Goal: Task Accomplishment & Management: Use online tool/utility

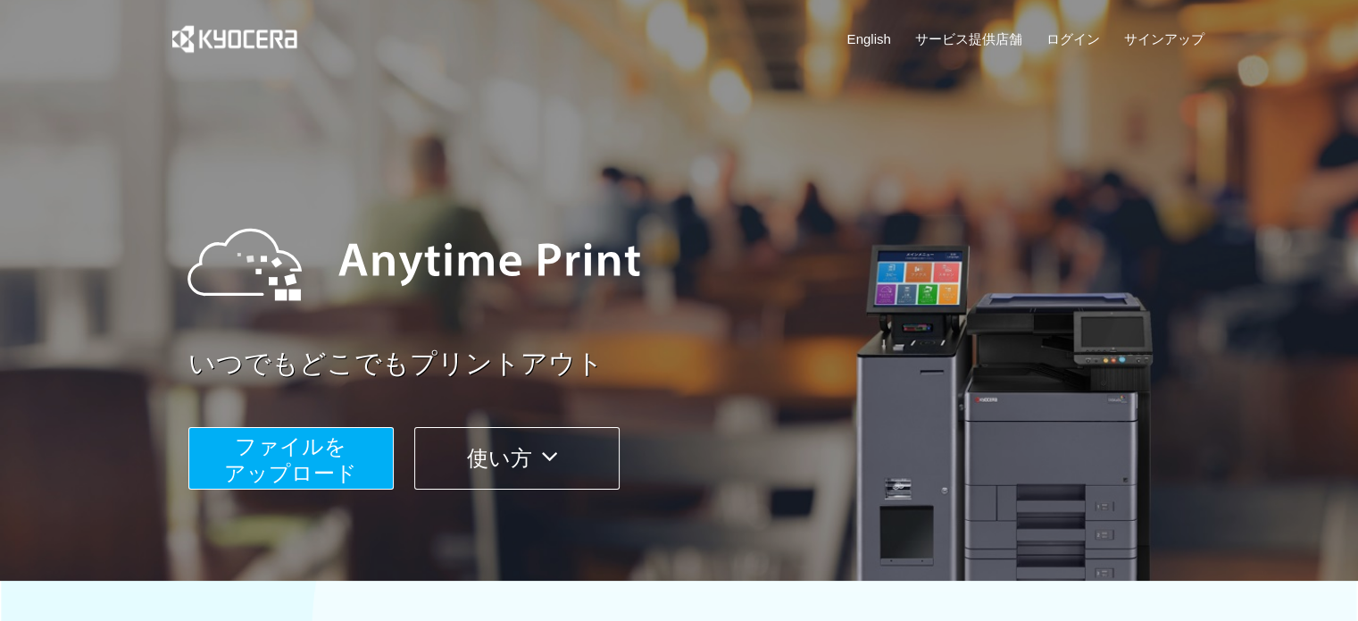
click at [313, 457] on span "ファイルを ​​アップロード" at bounding box center [290, 459] width 133 height 51
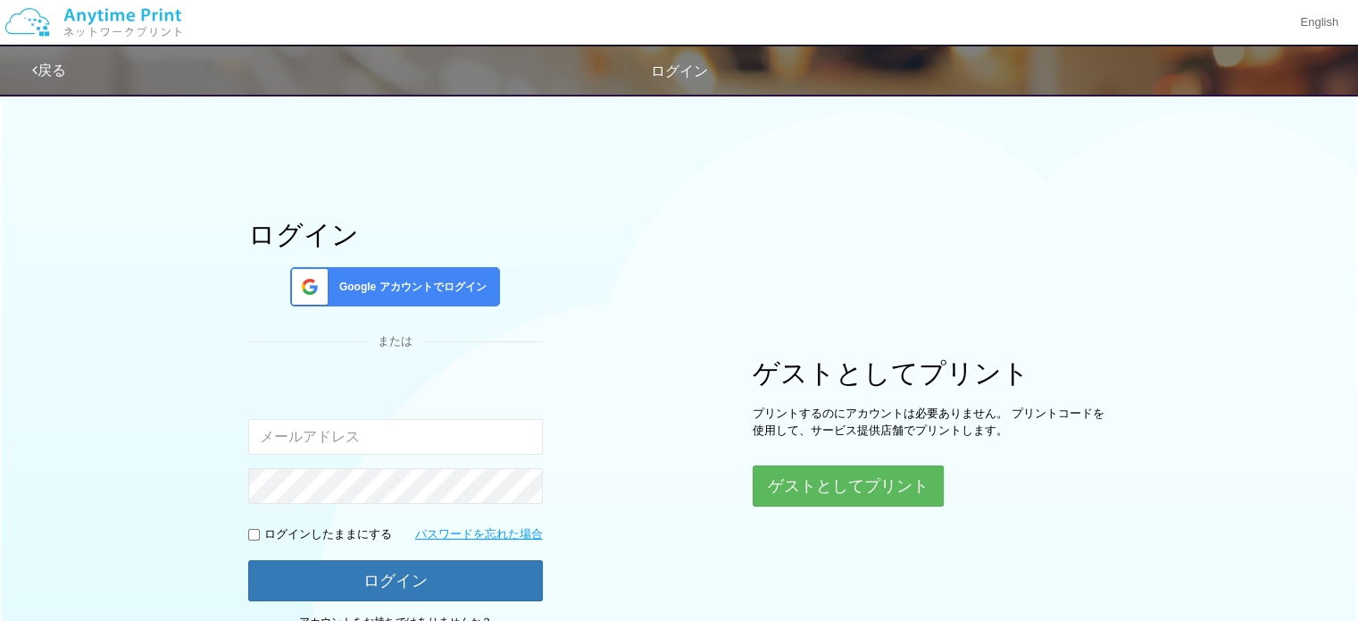
click at [361, 431] on input "email" at bounding box center [395, 437] width 295 height 36
type input "[PERSON_NAME][EMAIL_ADDRESS][DOMAIN_NAME]"
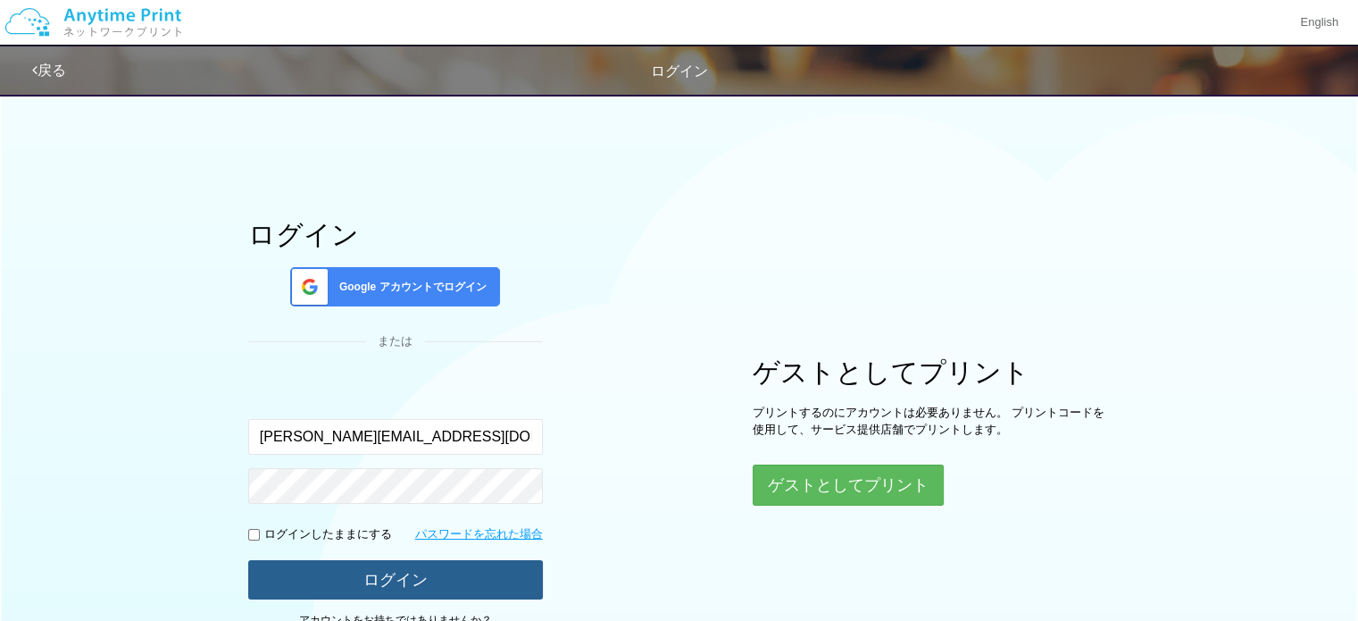
click at [391, 578] on button "ログイン" at bounding box center [395, 579] width 295 height 39
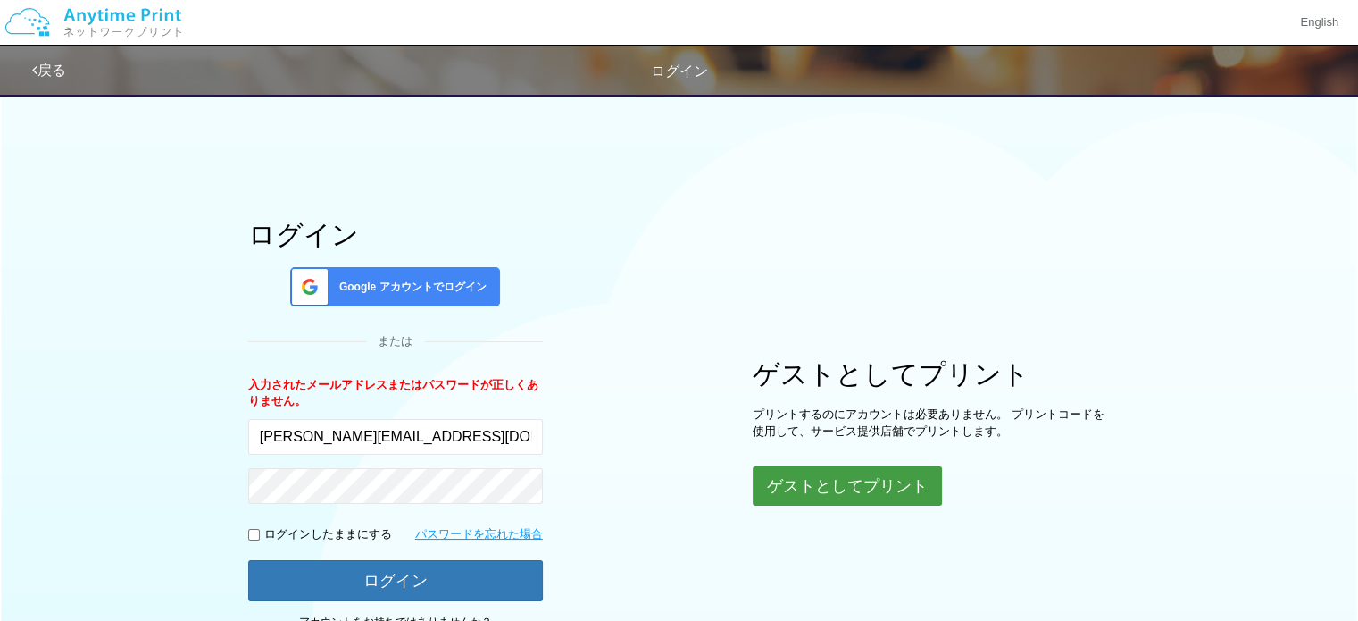
click at [890, 488] on button "ゲストとしてプリント" at bounding box center [847, 485] width 189 height 39
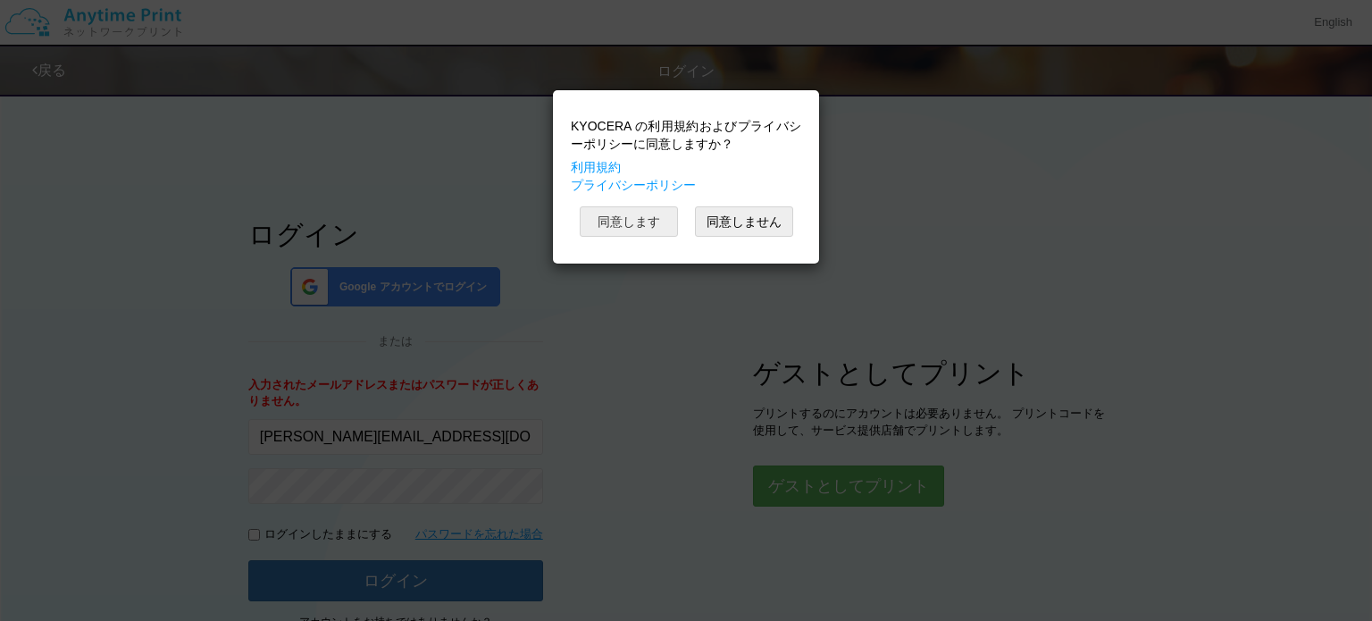
click at [625, 217] on button "同意します" at bounding box center [628, 221] width 98 height 30
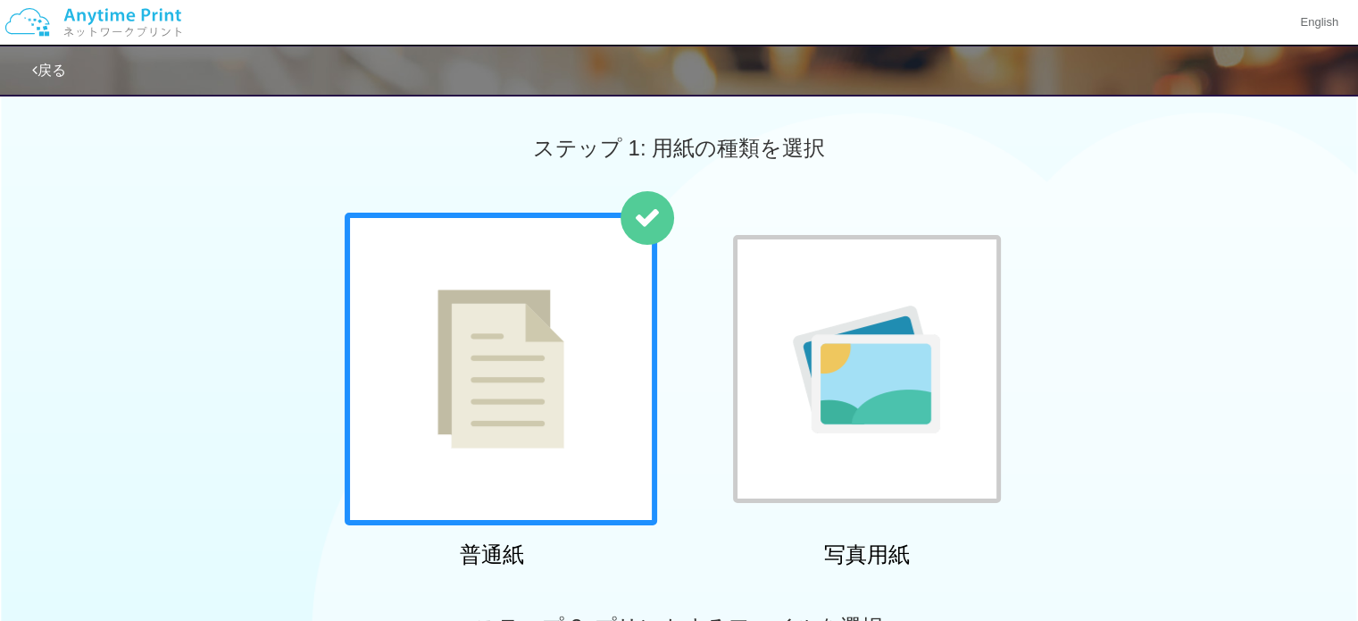
click at [521, 379] on img at bounding box center [501, 368] width 127 height 159
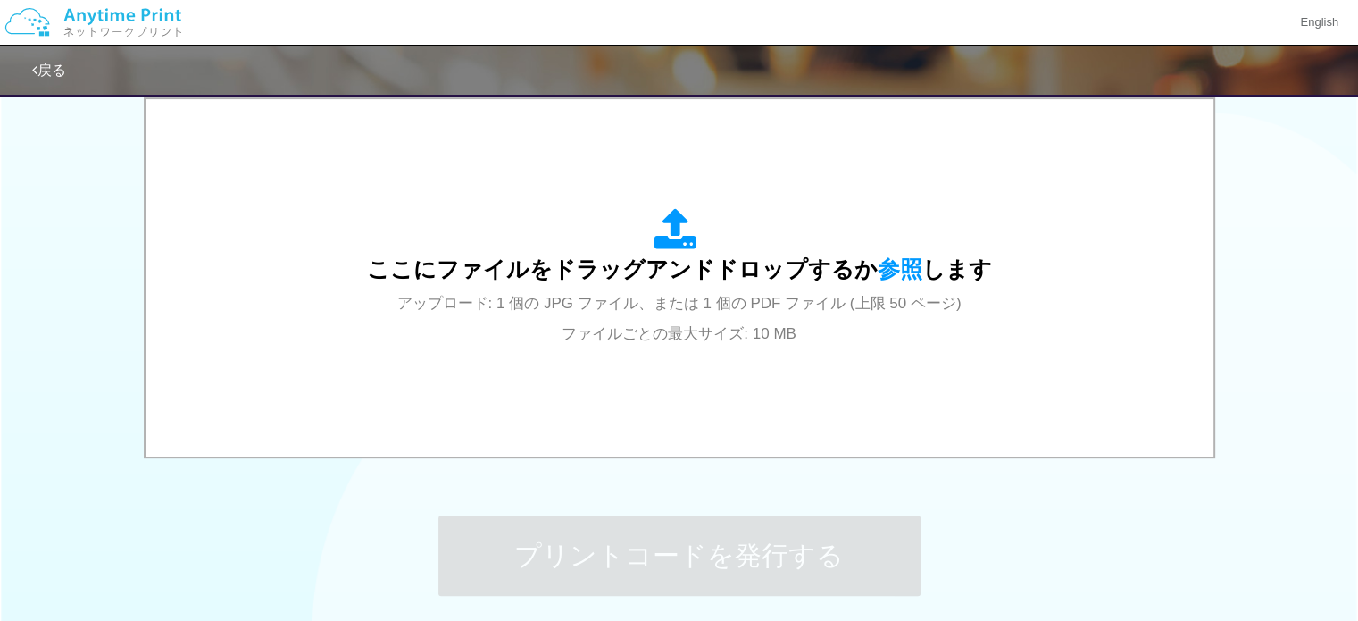
scroll to position [579, 0]
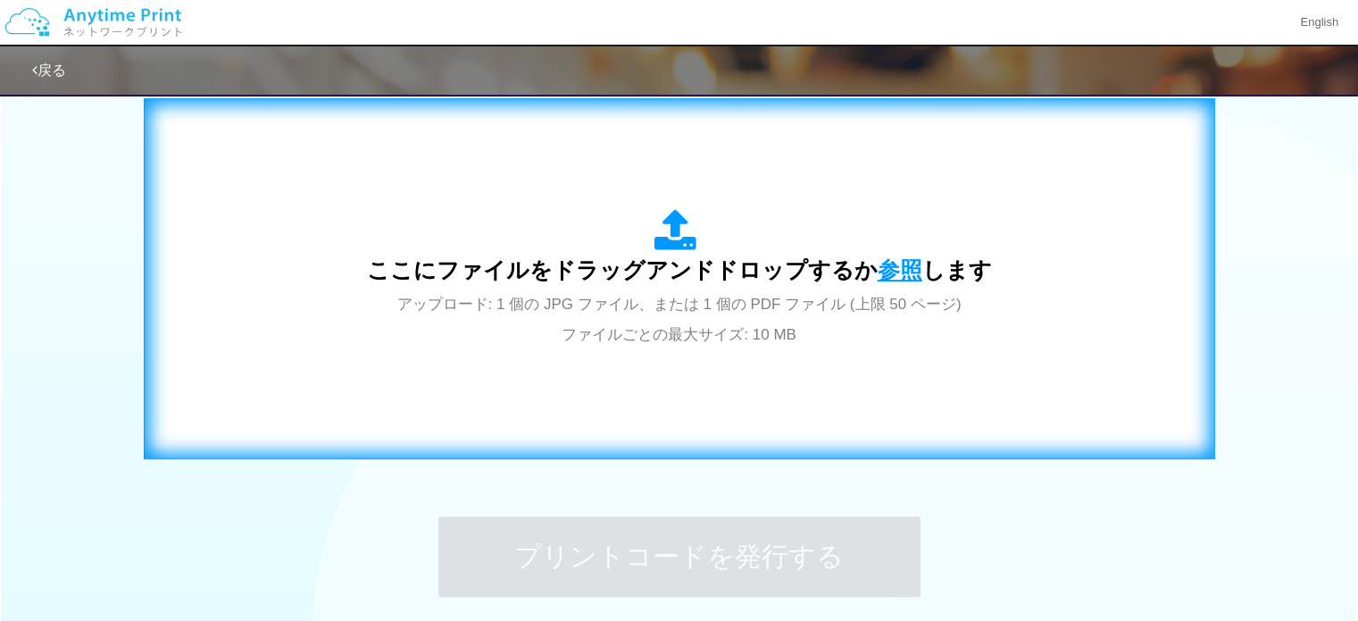
click at [884, 261] on span "参照" at bounding box center [900, 269] width 45 height 25
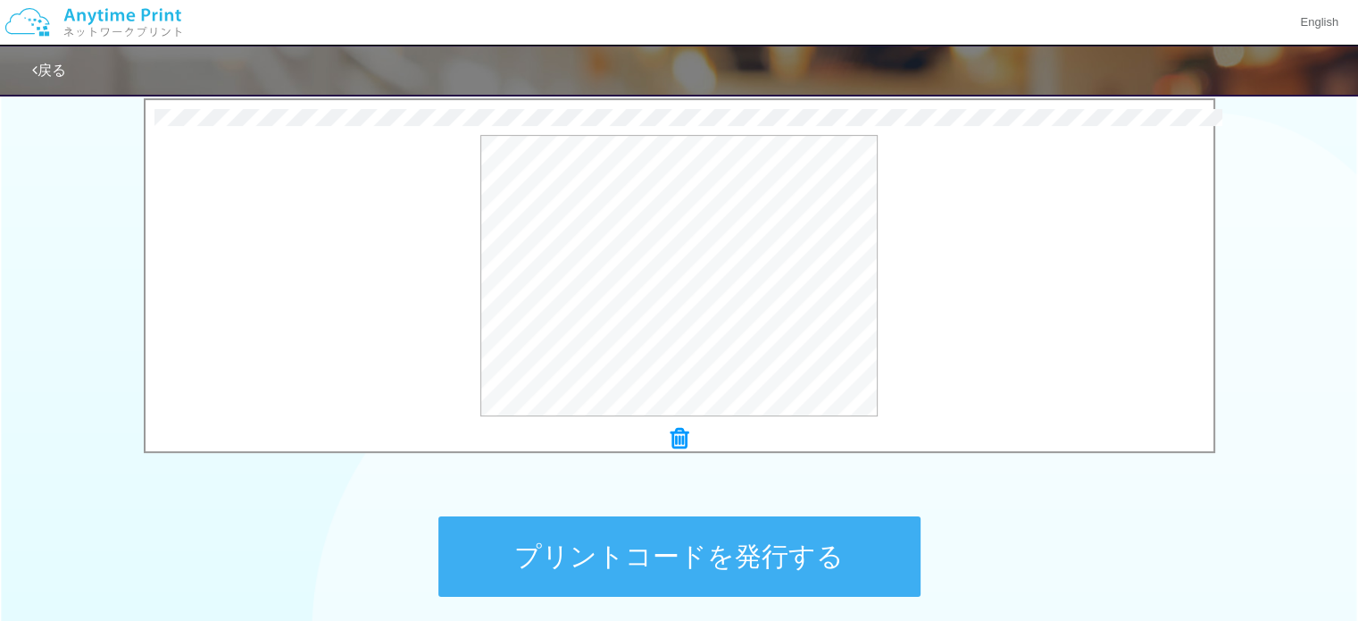
click at [758, 556] on button "プリントコードを発行する" at bounding box center [679, 556] width 482 height 80
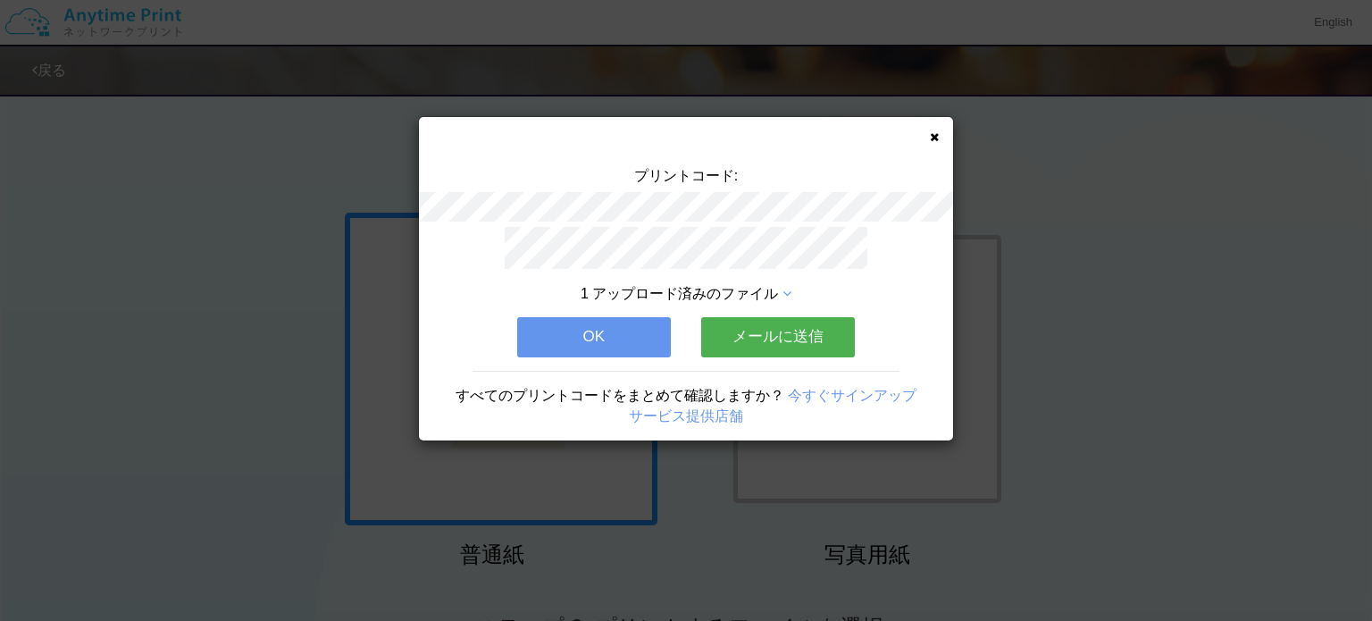
click at [783, 321] on button "メールに送信" at bounding box center [778, 336] width 154 height 39
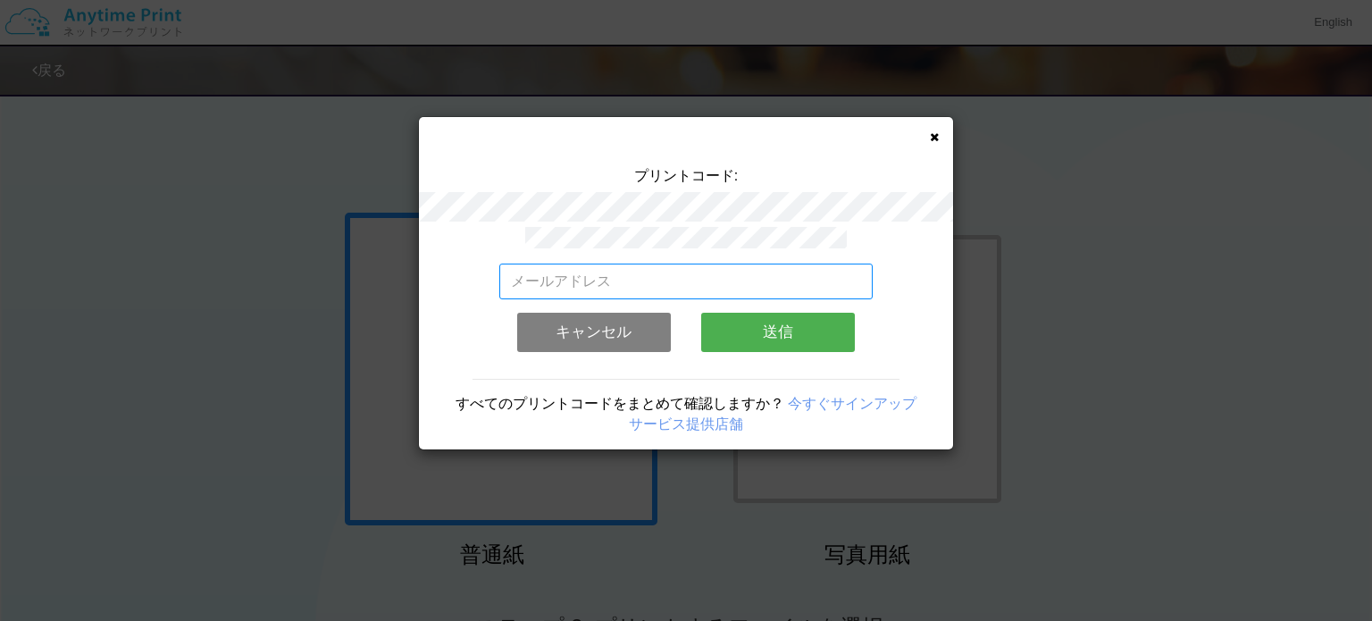
click at [743, 284] on input "email" at bounding box center [686, 281] width 374 height 36
type input "い"
type input "i"
click at [743, 284] on input "email" at bounding box center [686, 281] width 374 height 36
type input "[PERSON_NAME][EMAIL_ADDRESS][DOMAIN_NAME]"
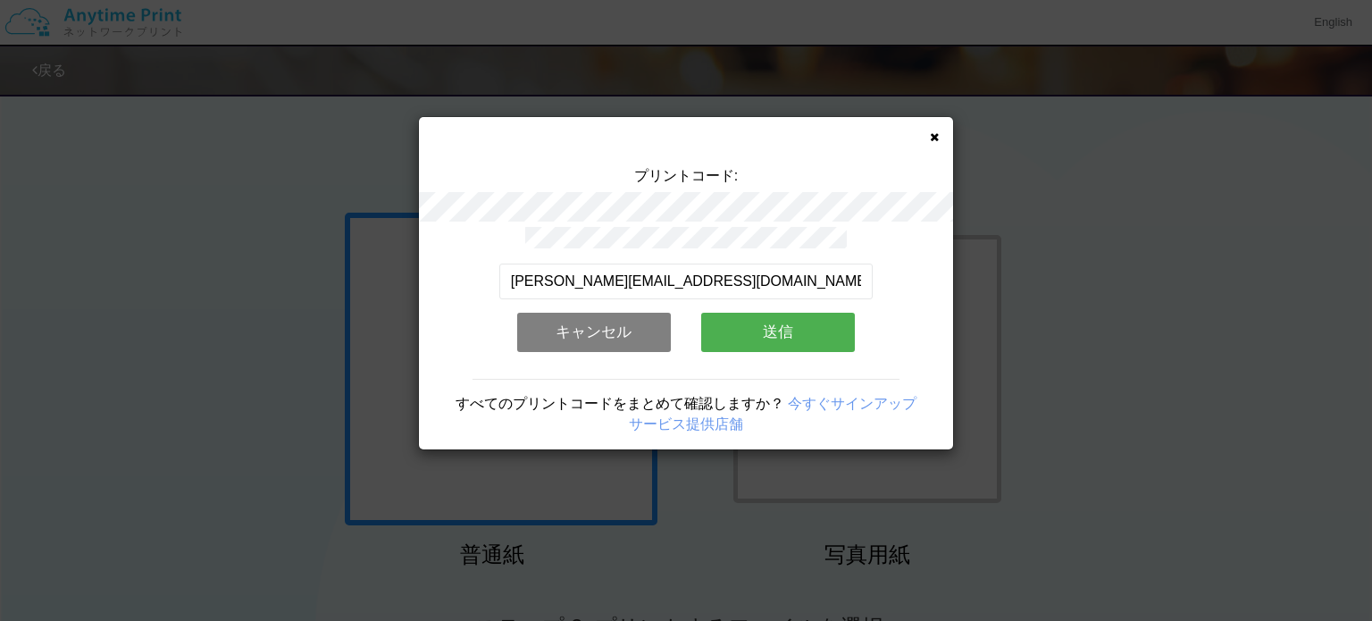
click at [764, 327] on button "送信" at bounding box center [778, 332] width 154 height 39
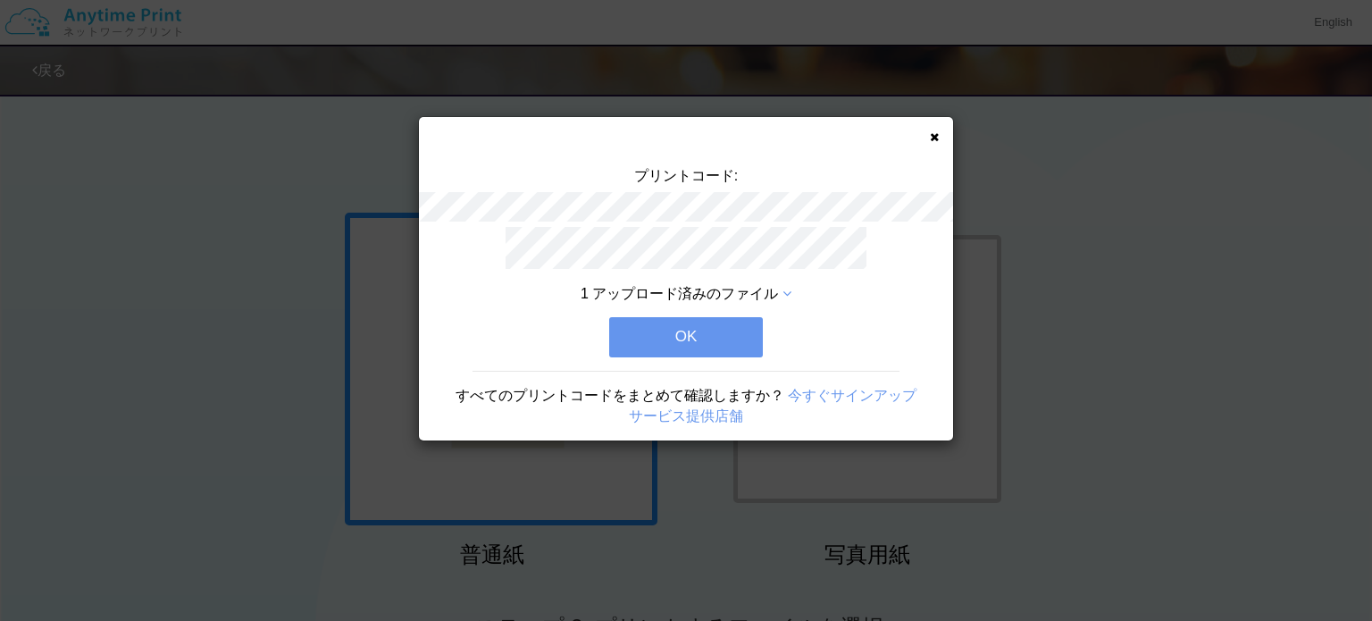
click at [718, 329] on button "OK" at bounding box center [686, 336] width 154 height 39
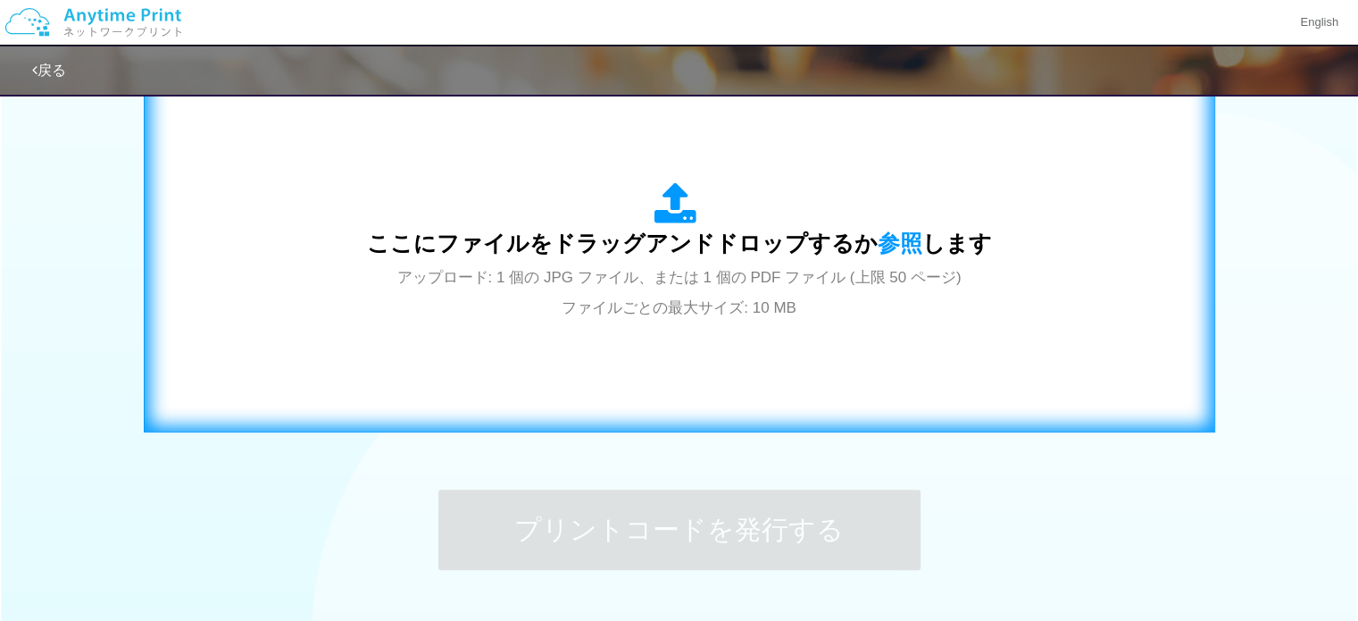
scroll to position [607, 0]
click at [888, 244] on span "参照" at bounding box center [900, 241] width 45 height 25
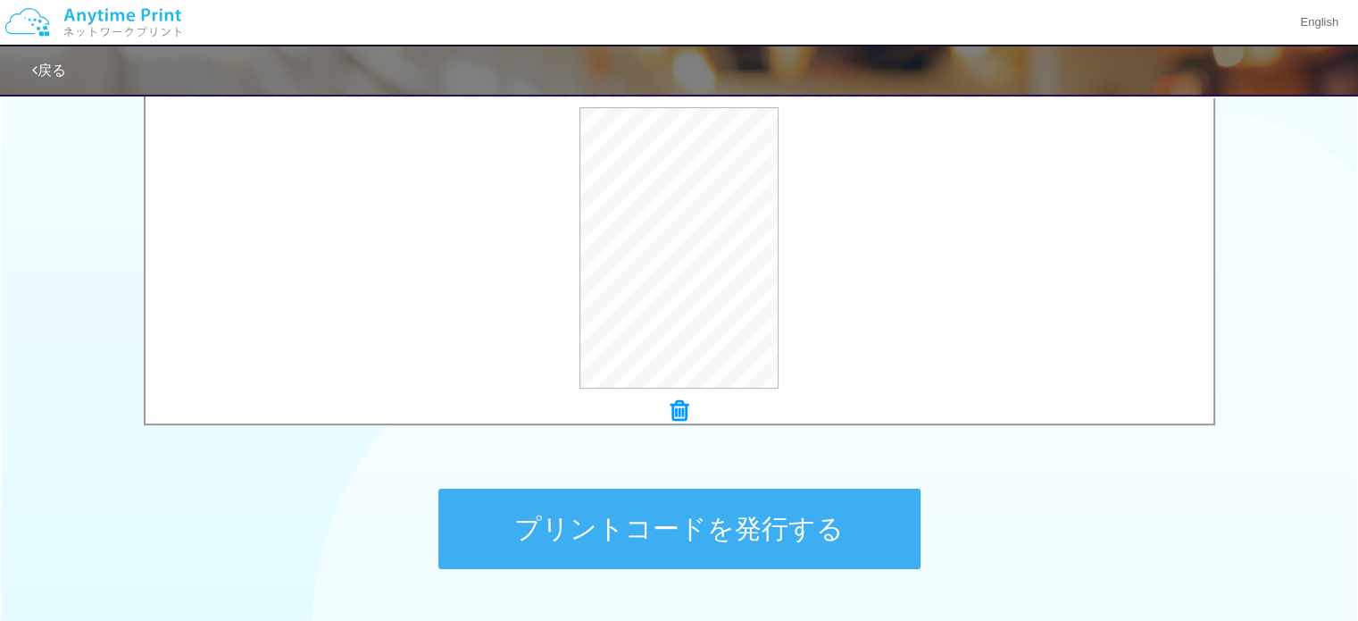
click at [761, 517] on button "プリントコードを発行する" at bounding box center [679, 528] width 482 height 80
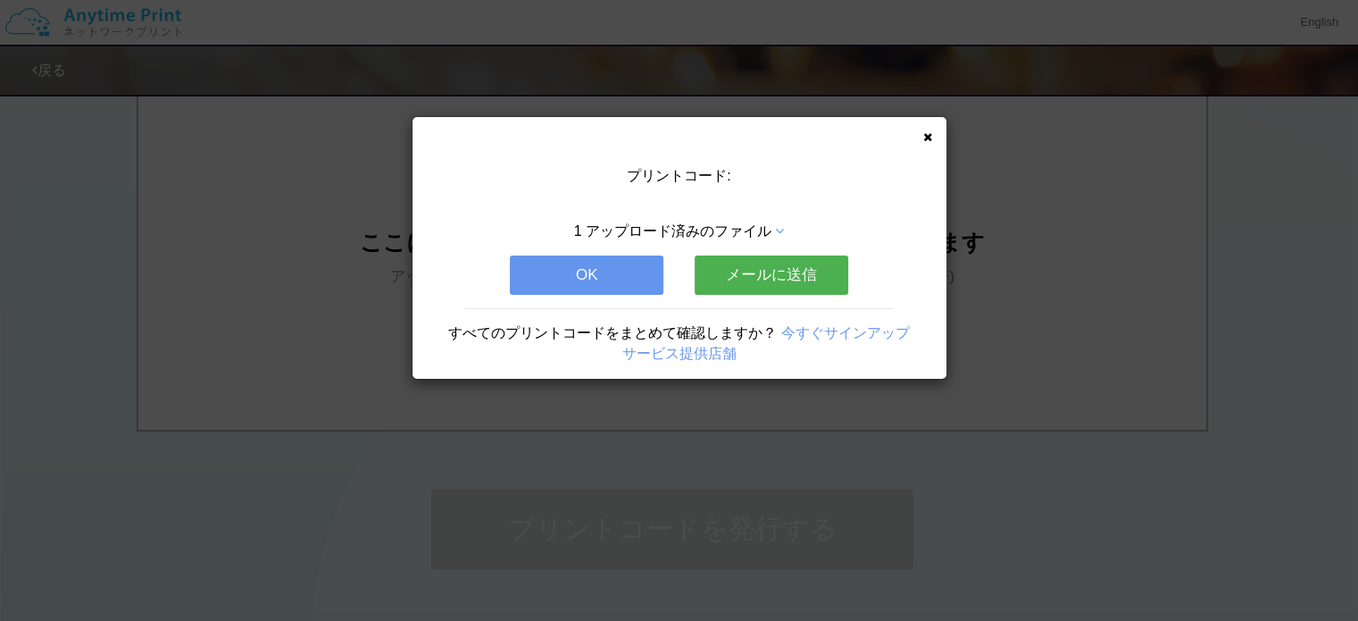
scroll to position [0, 0]
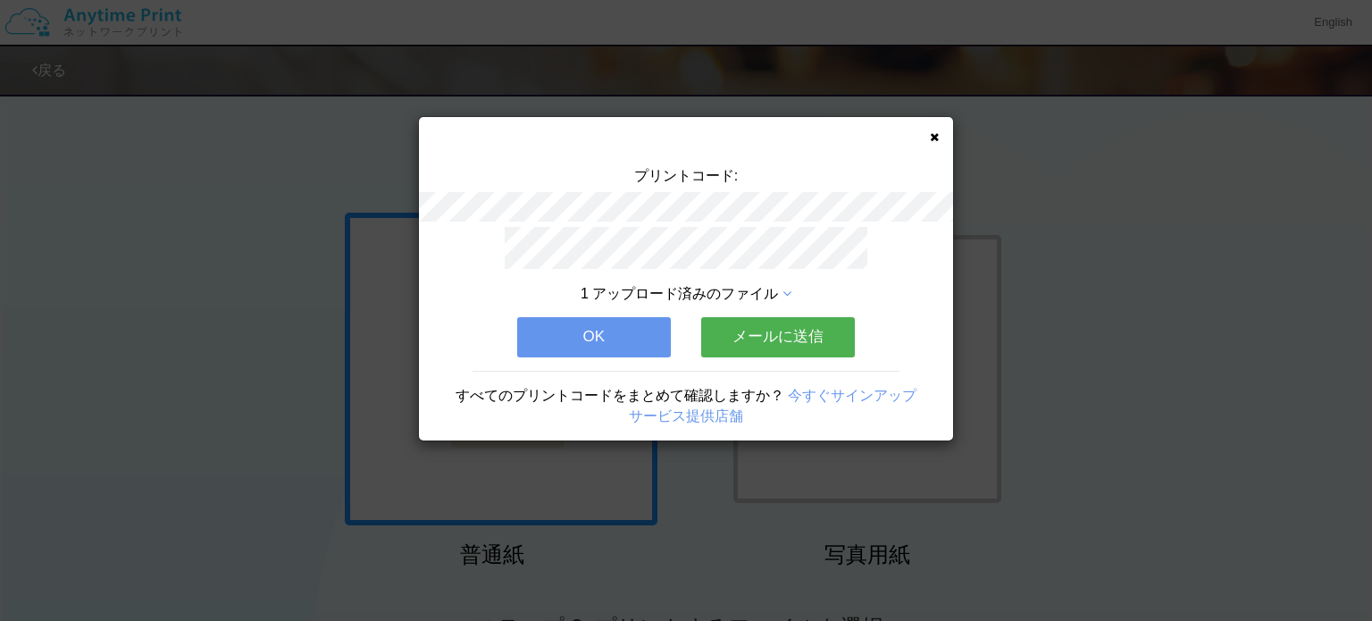
click at [794, 325] on button "メールに送信" at bounding box center [778, 336] width 154 height 39
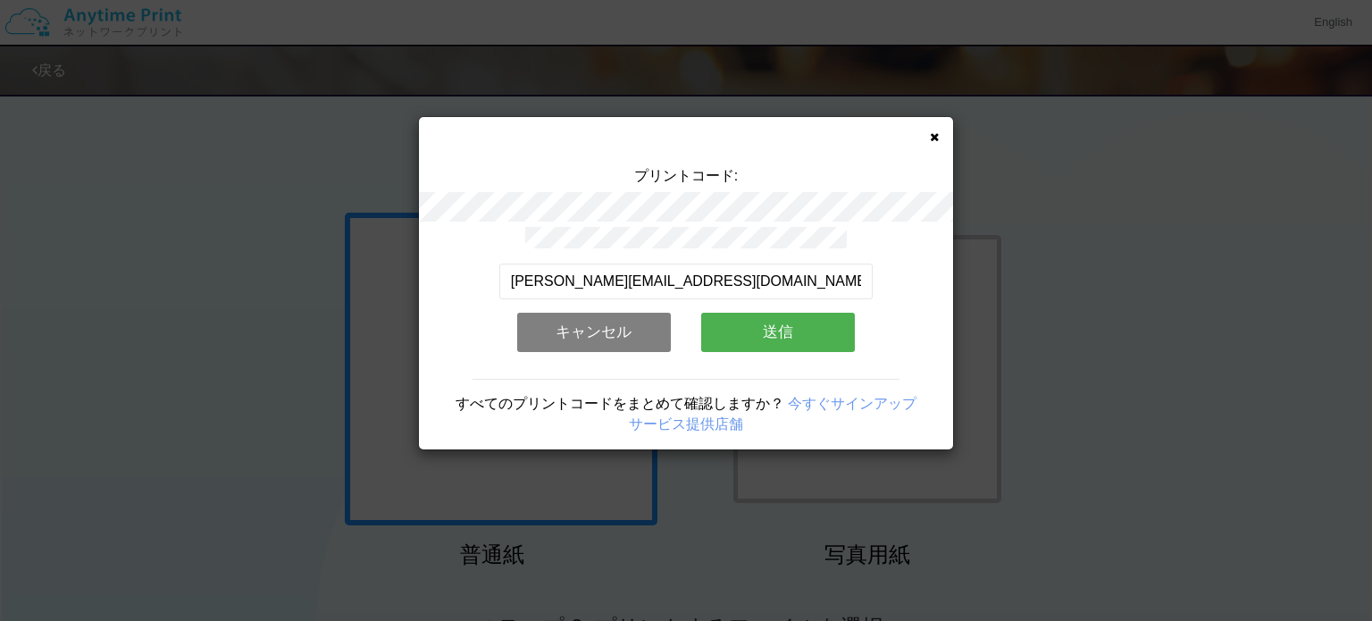
click at [794, 325] on button "送信" at bounding box center [778, 332] width 154 height 39
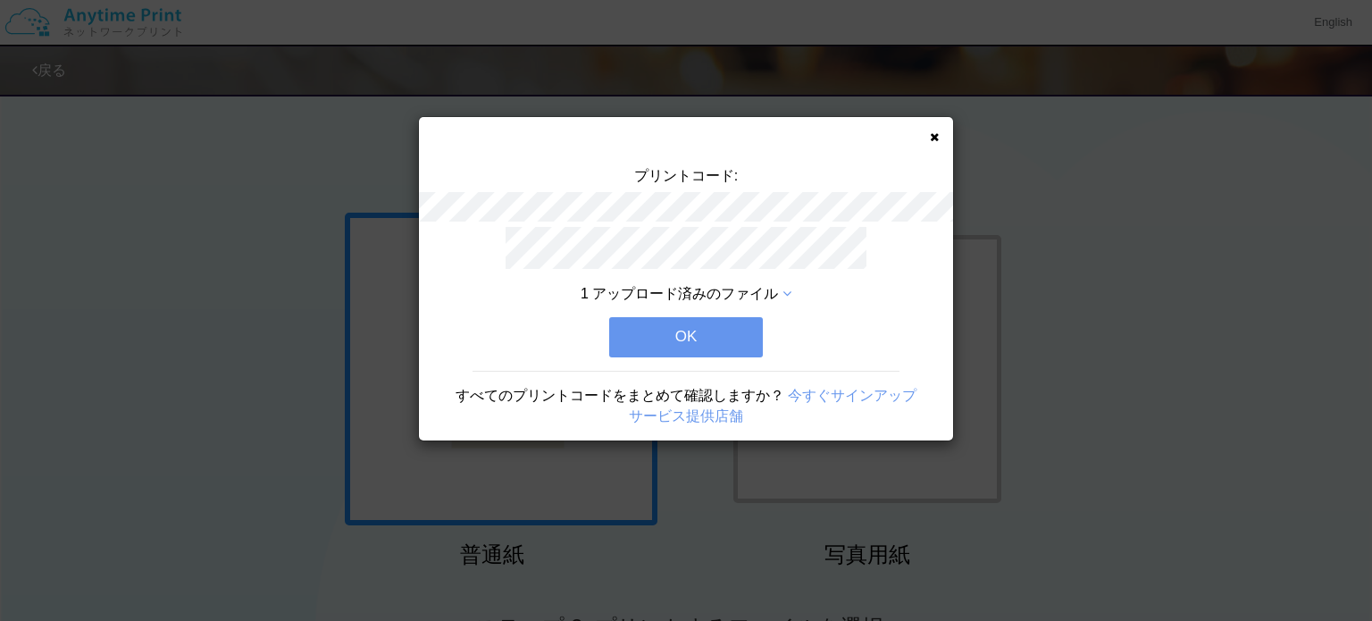
click at [718, 335] on button "OK" at bounding box center [686, 336] width 154 height 39
